Goal: Task Accomplishment & Management: Complete application form

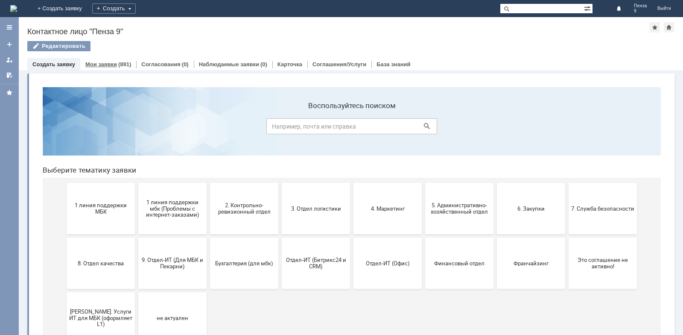
click at [120, 63] on div "(891)" at bounding box center [124, 64] width 13 height 6
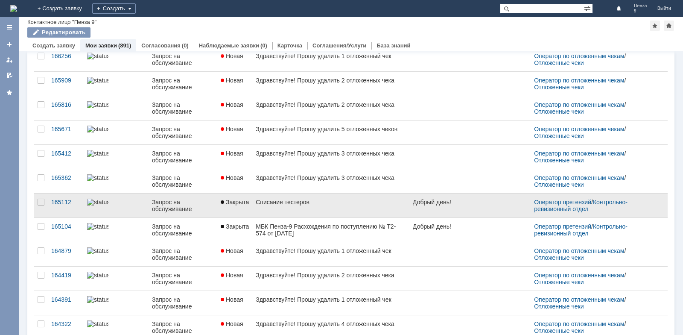
click at [300, 200] on div "Списание тестеров" at bounding box center [331, 202] width 150 height 7
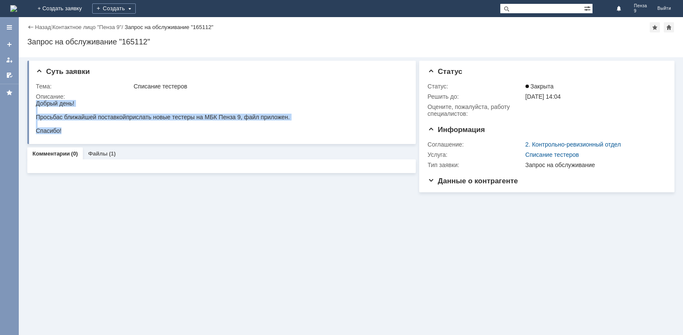
drag, startPoint x: 70, startPoint y: 133, endPoint x: 36, endPoint y: 105, distance: 44.0
click at [36, 105] on body "Добрый день! Просьба с ближайшей поставкой прислать новые тестеры на МБК Пенза …" at bounding box center [163, 117] width 254 height 34
copy body "Добрый день! Просьба с ближайшей поставкой прислать новые тестеры на МБК Пенза …"
click at [226, 132] on div "Спасибо!" at bounding box center [163, 130] width 254 height 7
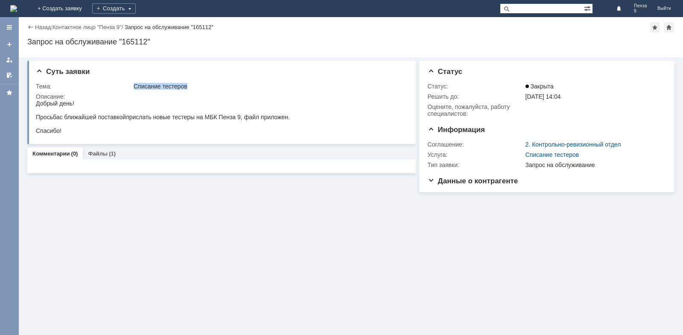
drag, startPoint x: 133, startPoint y: 84, endPoint x: 197, endPoint y: 86, distance: 64.1
click at [197, 86] on td "Списание тестеров" at bounding box center [268, 86] width 273 height 10
copy div "Списание тестеров"
click at [136, 9] on div "Создать" at bounding box center [114, 8] width 44 height 10
click at [159, 25] on link "Заявка" at bounding box center [126, 26] width 65 height 10
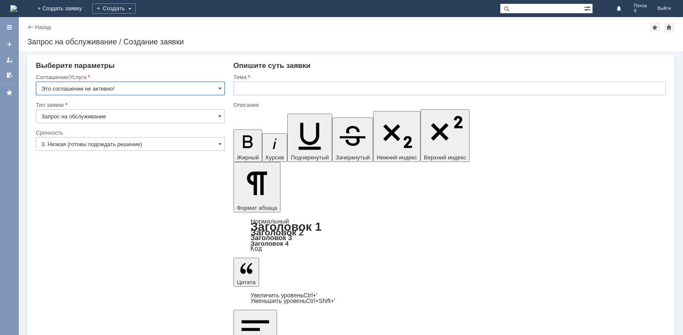
click at [139, 89] on input "Это соглашение не активно!" at bounding box center [130, 89] width 189 height 14
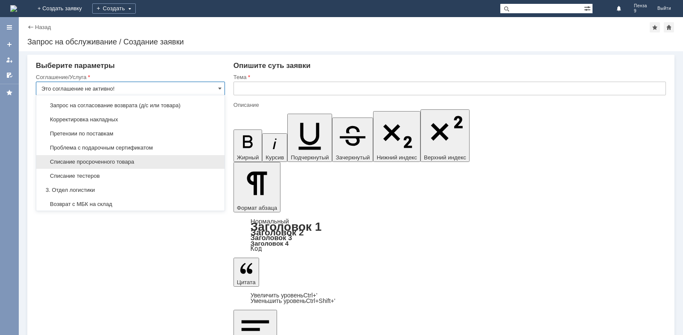
scroll to position [129, 0]
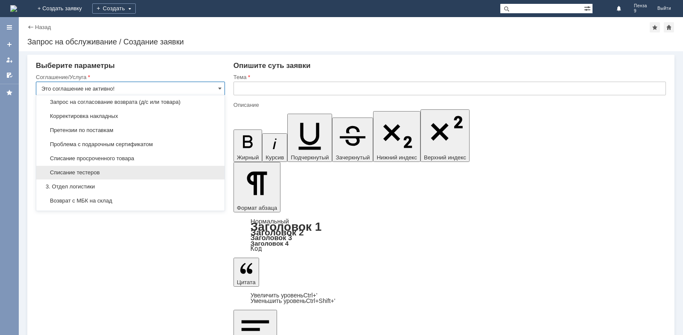
click at [114, 176] on span "Списание тестеров" at bounding box center [130, 172] width 178 height 7
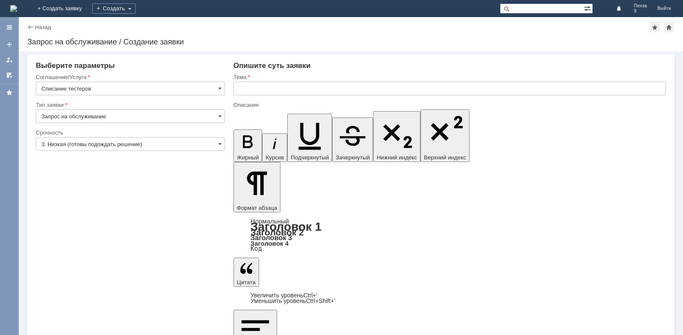
type input "Списание тестеров"
click at [80, 140] on input "3. Низкая (готовы подождать решение)" at bounding box center [130, 144] width 189 height 14
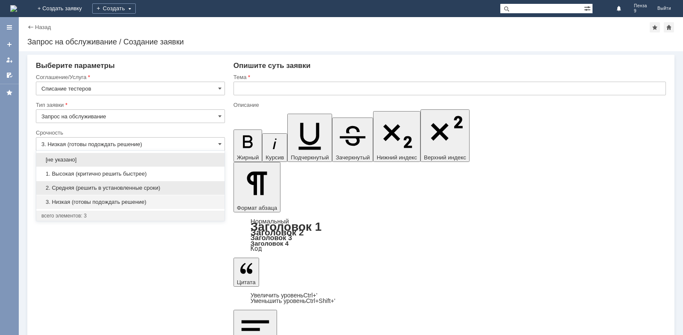
click at [75, 187] on span "2. Средняя (решить в установленные сроки)" at bounding box center [130, 188] width 178 height 7
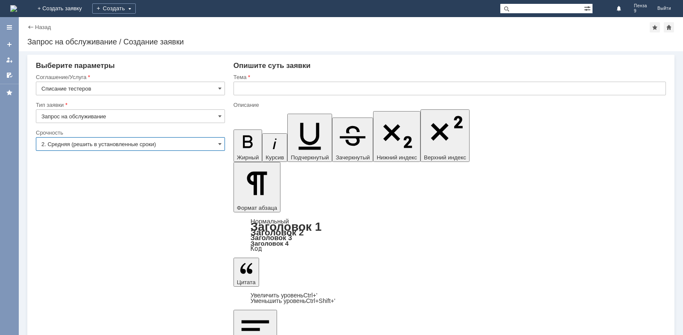
type input "2. Средняя (решить в установленные сроки)"
click at [267, 85] on input "text" at bounding box center [450, 89] width 433 height 14
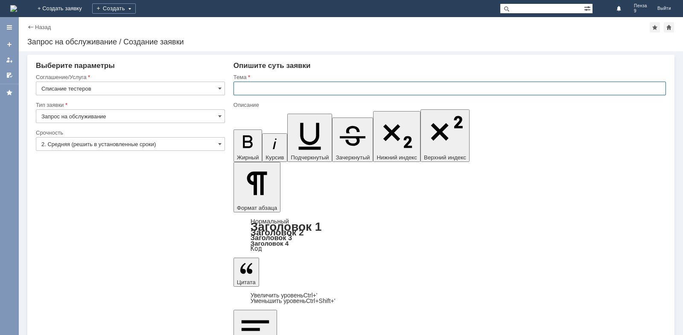
paste input "Списание тестеров"
type input "Списание тестеров"
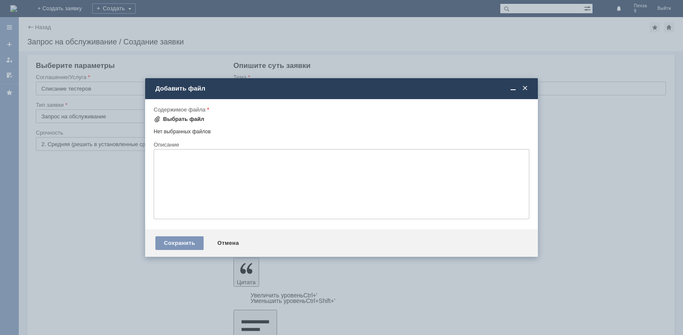
click at [179, 121] on div "Выбрать файл" at bounding box center [183, 119] width 41 height 7
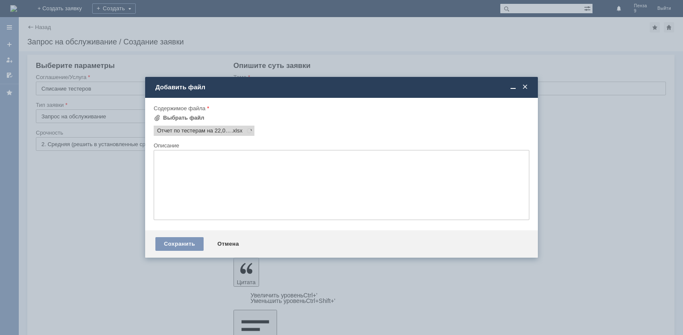
scroll to position [0, 0]
click at [249, 129] on span at bounding box center [248, 130] width 10 height 7
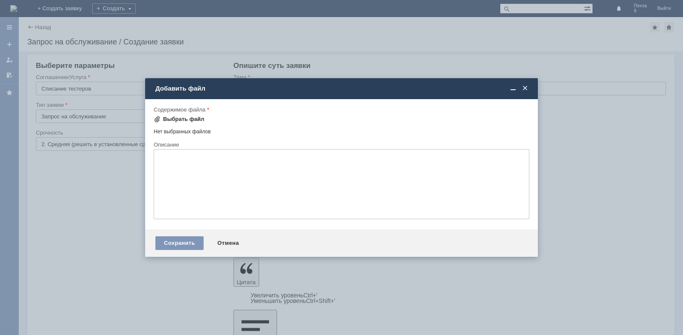
click at [194, 120] on div "Выбрать файл" at bounding box center [183, 119] width 41 height 7
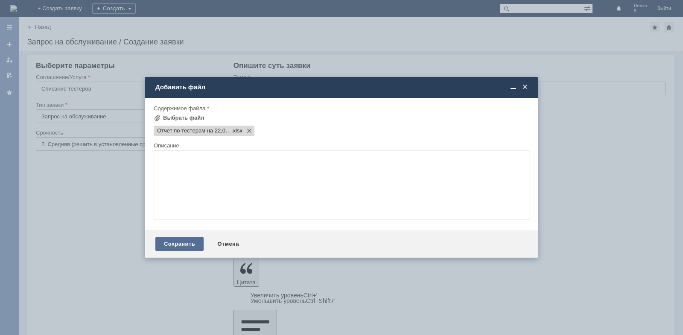
click at [173, 242] on div "Сохранить" at bounding box center [179, 244] width 48 height 14
